Goal: Information Seeking & Learning: Learn about a topic

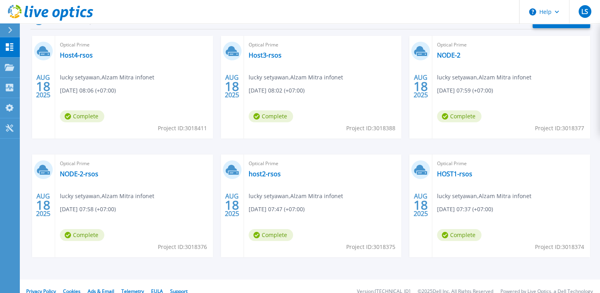
scroll to position [146, 0]
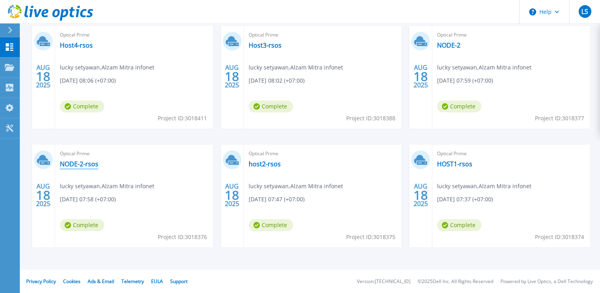
click at [74, 163] on link "NODE-2-rsos" at bounding box center [79, 164] width 38 height 8
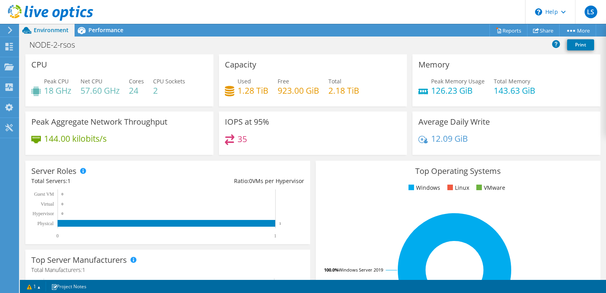
scroll to position [159, 0]
click at [111, 29] on span "Performance" at bounding box center [105, 30] width 35 height 8
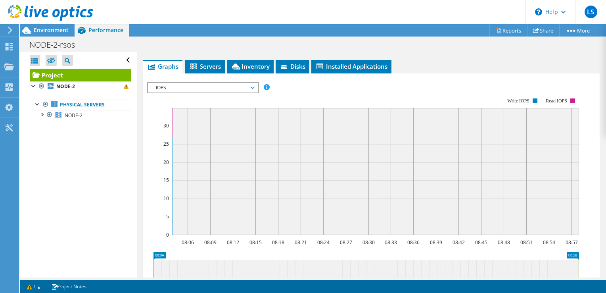
click at [162, 86] on span "IOPS" at bounding box center [203, 88] width 102 height 10
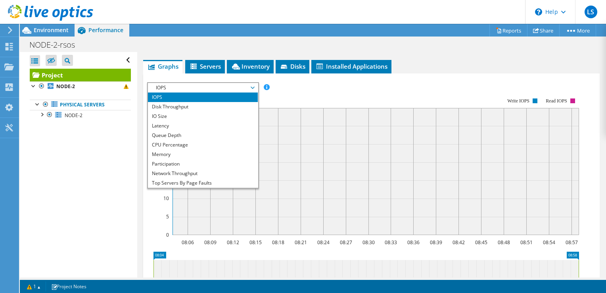
click at [162, 95] on li "IOPS" at bounding box center [203, 97] width 110 height 10
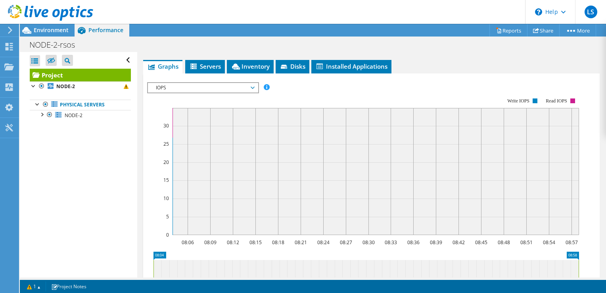
click at [165, 91] on div "IOPS IOPS Disk Throughput IO Size Latency Queue Depth CPU Percentage Memory Pag…" at bounding box center [203, 87] width 112 height 11
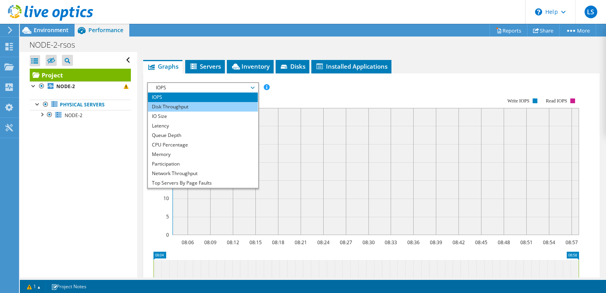
click at [163, 104] on li "Disk Throughput" at bounding box center [203, 107] width 110 height 10
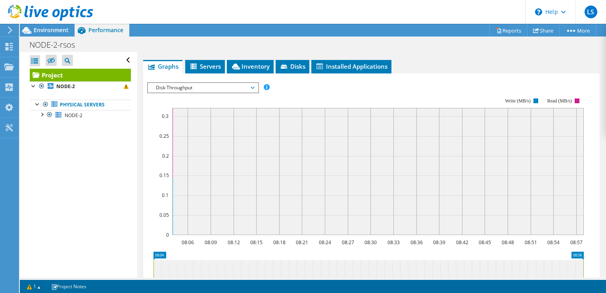
click at [178, 88] on span "Disk Throughput" at bounding box center [203, 88] width 102 height 10
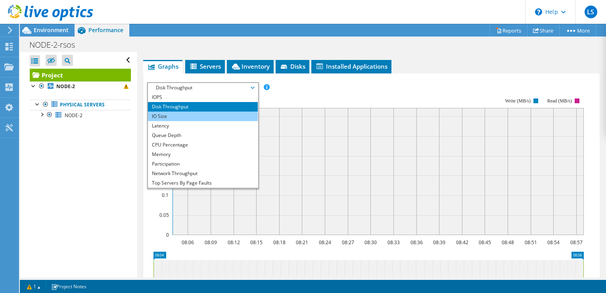
click at [169, 117] on li "IO Size" at bounding box center [203, 116] width 110 height 10
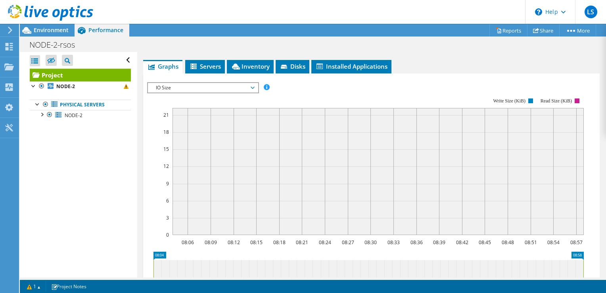
click at [190, 87] on span "IO Size" at bounding box center [203, 88] width 102 height 10
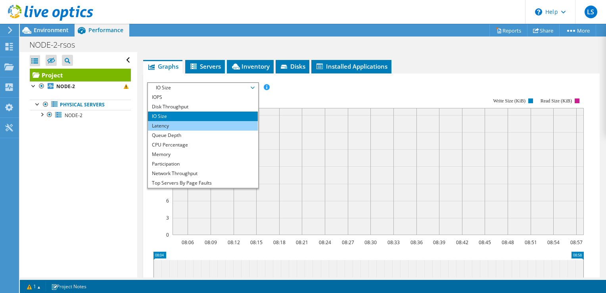
click at [168, 122] on li "Latency" at bounding box center [203, 126] width 110 height 10
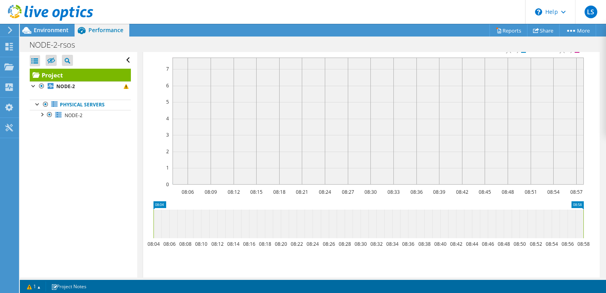
scroll to position [208, 0]
click at [78, 106] on link "Physical Servers" at bounding box center [80, 105] width 101 height 10
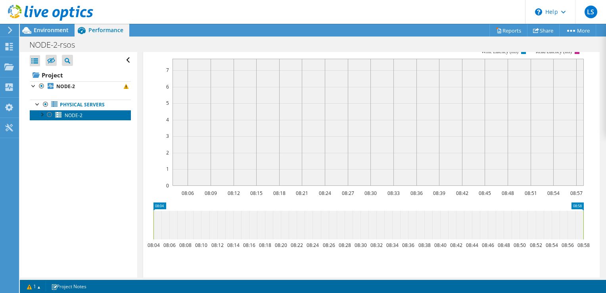
click at [76, 114] on span "NODE-2" at bounding box center [74, 115] width 18 height 7
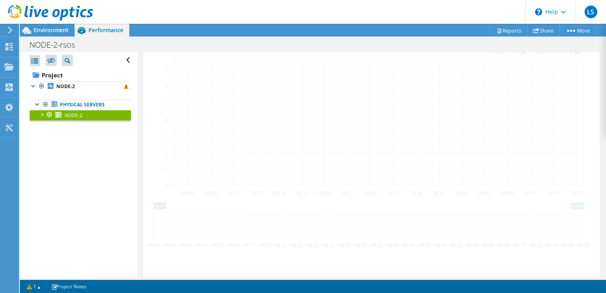
scroll to position [176, 0]
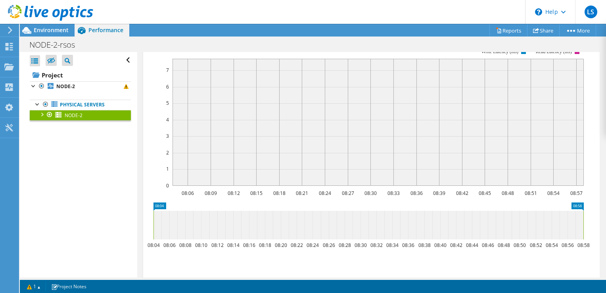
click at [42, 114] on div at bounding box center [42, 114] width 8 height 8
click at [73, 125] on link "0 C: D:" at bounding box center [80, 125] width 101 height 10
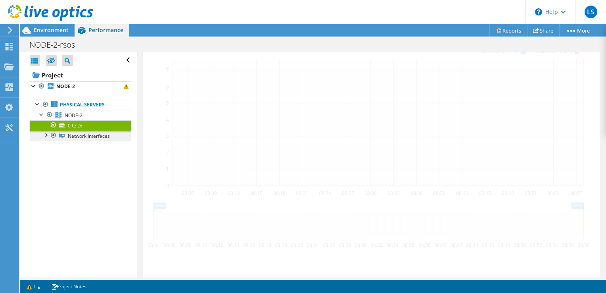
scroll to position [174, 0]
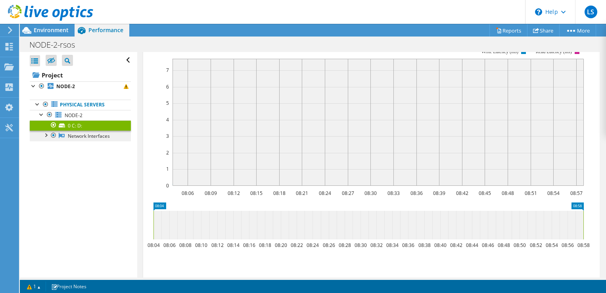
click at [73, 134] on link "Network Interfaces" at bounding box center [80, 135] width 101 height 10
click at [42, 136] on div at bounding box center [46, 134] width 8 height 8
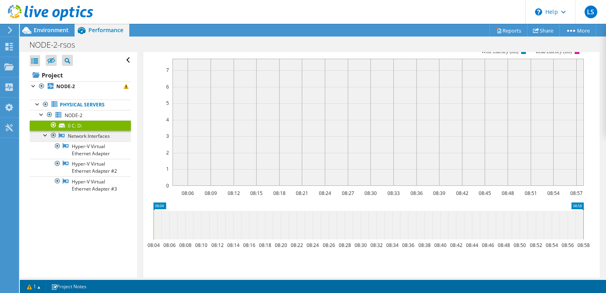
click at [83, 139] on link "Network Interfaces" at bounding box center [80, 135] width 101 height 10
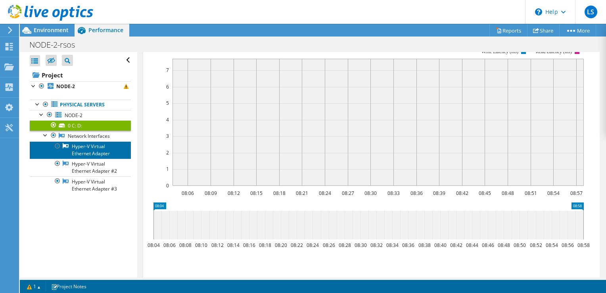
click at [84, 146] on link "Hyper-V Virtual Ethernet Adapter" at bounding box center [80, 149] width 101 height 17
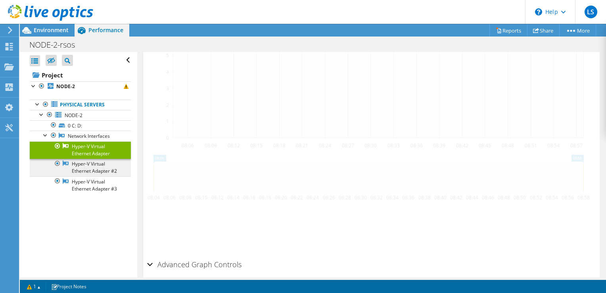
scroll to position [126, 0]
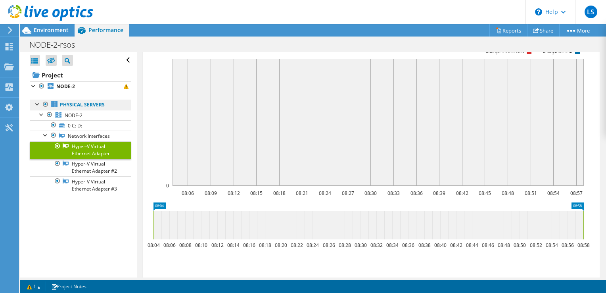
click at [75, 106] on link "Physical Servers" at bounding box center [80, 105] width 101 height 10
click at [78, 113] on span "NODE-2" at bounding box center [74, 115] width 18 height 7
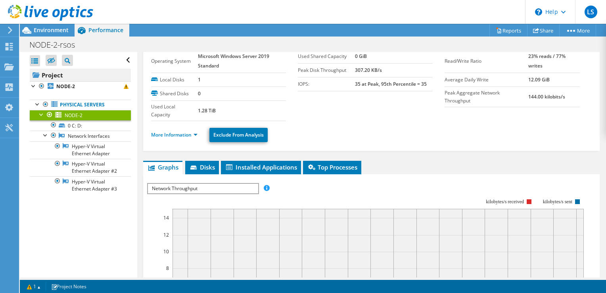
scroll to position [17, 0]
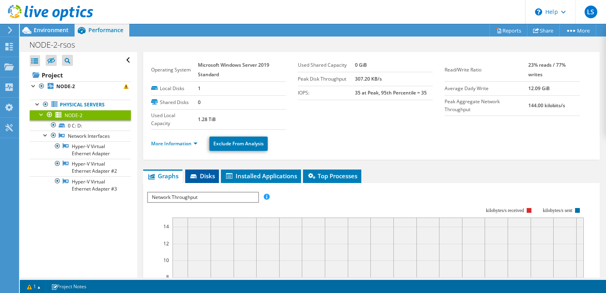
click at [207, 173] on span "Disks" at bounding box center [202, 176] width 26 height 8
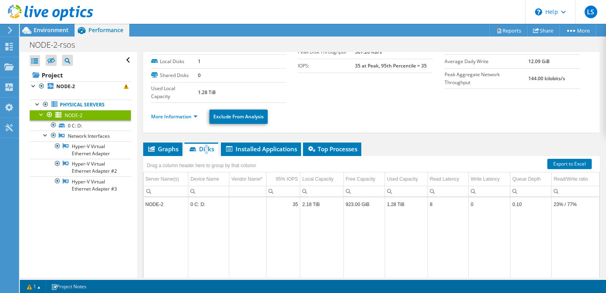
scroll to position [57, 0]
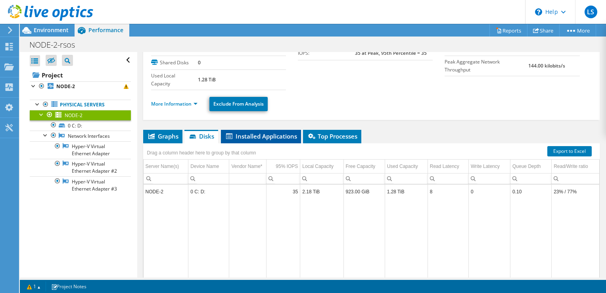
click at [257, 132] on span "Installed Applications" at bounding box center [261, 136] width 72 height 8
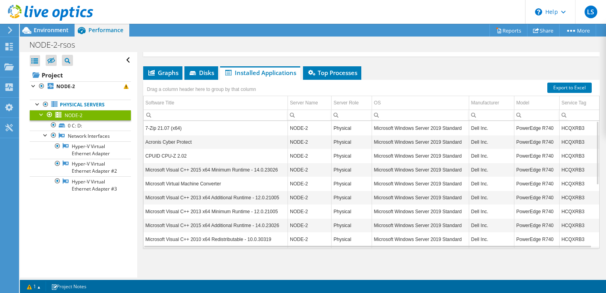
scroll to position [81, 0]
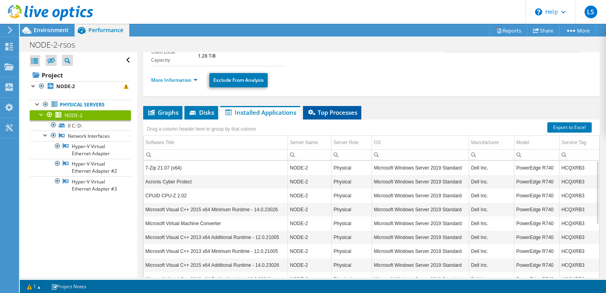
click at [333, 114] on span "Top Processes" at bounding box center [332, 112] width 50 height 8
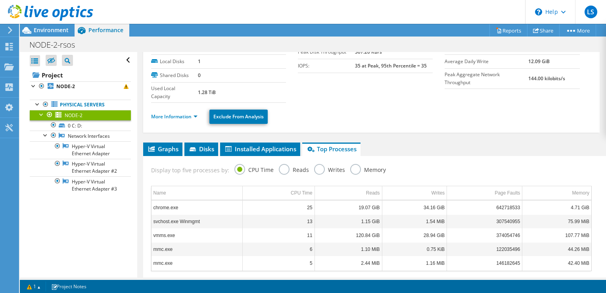
scroll to position [44, 0]
click at [163, 150] on span "Graphs" at bounding box center [162, 149] width 31 height 8
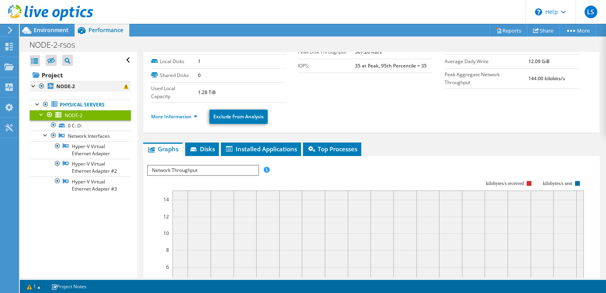
click at [32, 84] on div at bounding box center [34, 85] width 8 height 8
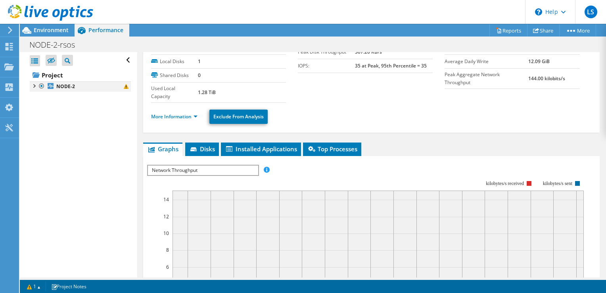
click at [34, 86] on div at bounding box center [34, 85] width 8 height 8
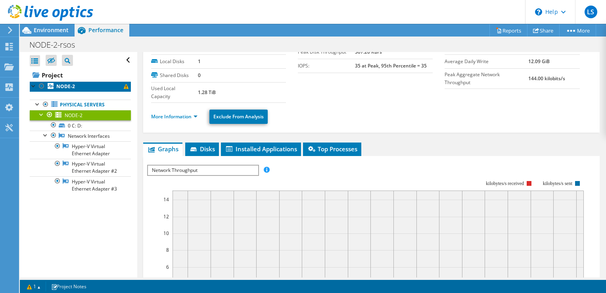
click at [84, 86] on link "NODE-2" at bounding box center [80, 86] width 101 height 10
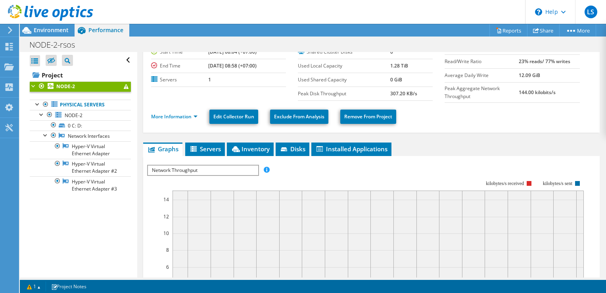
scroll to position [0, 0]
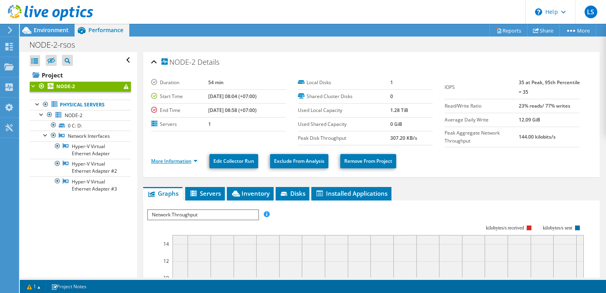
click at [188, 160] on link "More Information" at bounding box center [174, 160] width 46 height 7
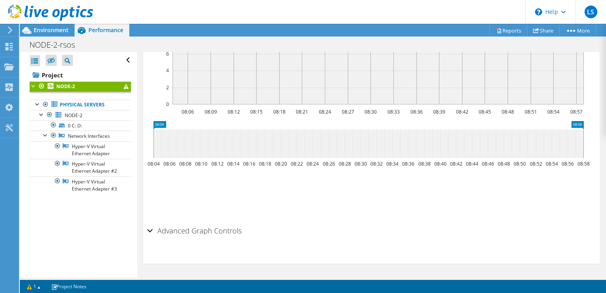
scroll to position [458, 0]
click at [153, 230] on h2 "Advanced Graph Controls" at bounding box center [194, 230] width 94 height 16
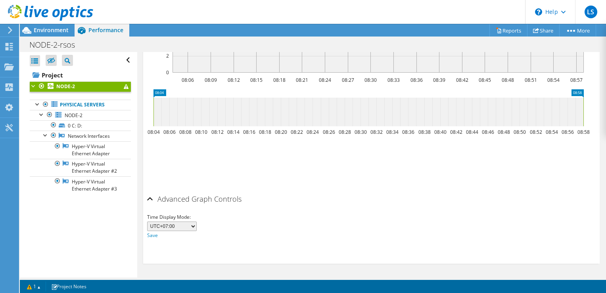
scroll to position [484, 0]
